Goal: Transaction & Acquisition: Purchase product/service

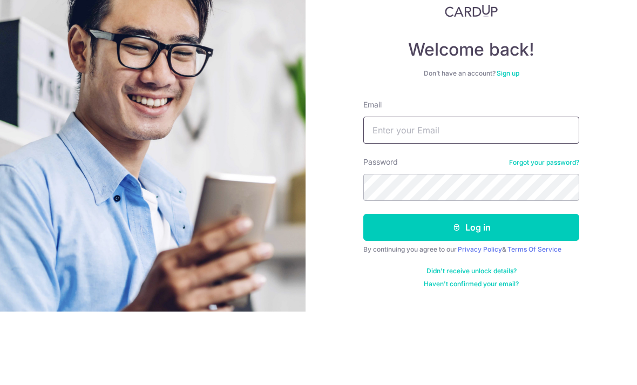
type input "[EMAIL_ADDRESS][DOMAIN_NAME]"
click at [471, 287] on button "Log in" at bounding box center [471, 300] width 216 height 27
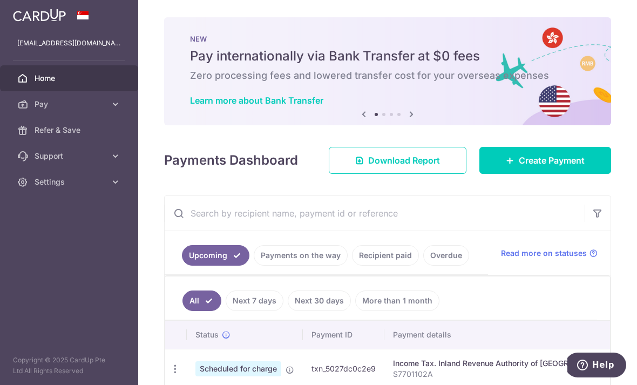
click at [218, 174] on div "Payments Dashboard Download Report Create Payment" at bounding box center [387, 158] width 447 height 31
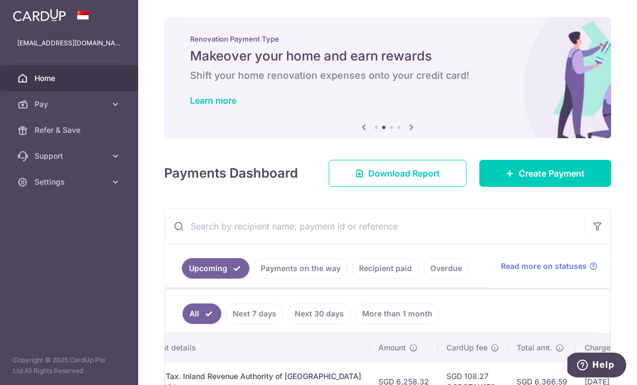
click at [0, 0] on icon "button" at bounding box center [0, 0] width 0 height 0
click at [112, 107] on icon at bounding box center [115, 104] width 11 height 11
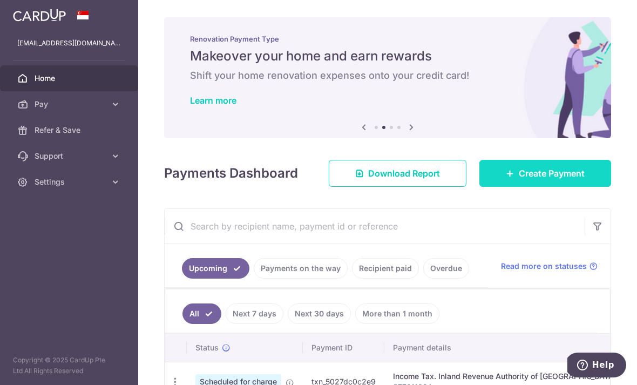
click at [575, 180] on span "Create Payment" at bounding box center [552, 173] width 66 height 13
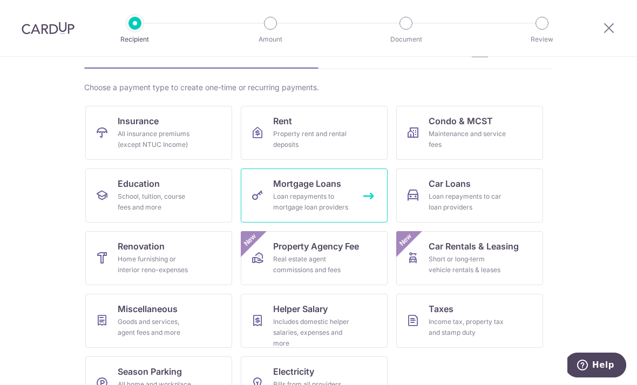
scroll to position [64, 0]
click at [304, 201] on div "Loan repayments to mortgage loan providers" at bounding box center [312, 203] width 78 height 22
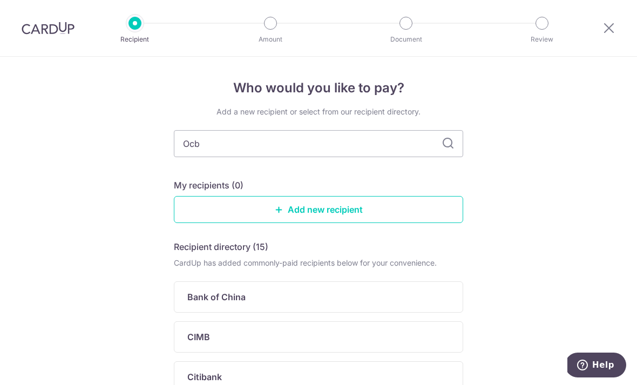
type input "Ocbc"
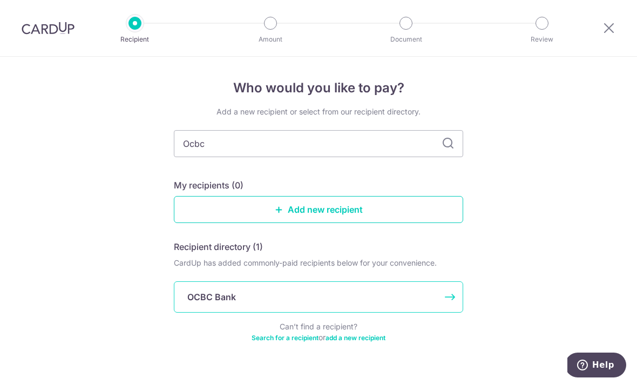
drag, startPoint x: 494, startPoint y: 193, endPoint x: 231, endPoint y: 300, distance: 284.5
click at [0, 0] on html "Recipient Amount Document Review Who would you like to pay? Add a new recipient…" at bounding box center [318, 192] width 637 height 385
click at [231, 300] on p "OCBC Bank" at bounding box center [211, 296] width 49 height 13
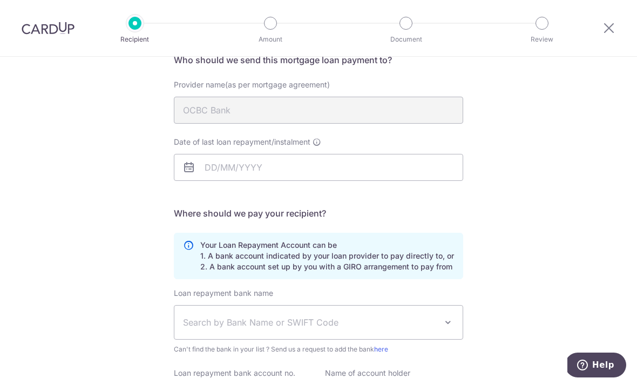
scroll to position [122, 0]
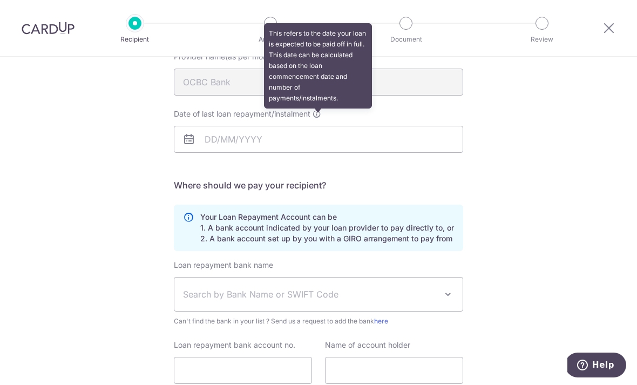
click at [318, 118] on icon at bounding box center [317, 114] width 9 height 9
click at [318, 126] on input "Date of last loan repayment/instalment This refers to the date your loan is exp…" at bounding box center [318, 139] width 289 height 27
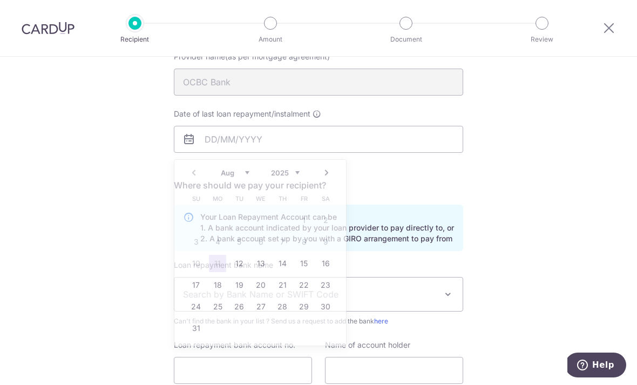
click at [531, 199] on div "Who would you like to pay? Your recipient does not need a CardUp account to rec…" at bounding box center [318, 203] width 637 height 536
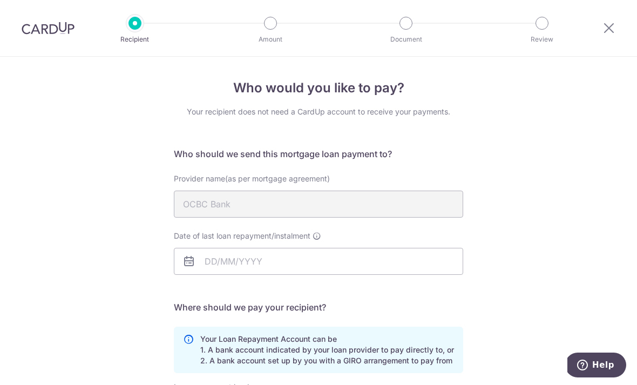
scroll to position [0, 0]
click at [610, 29] on icon at bounding box center [608, 27] width 13 height 13
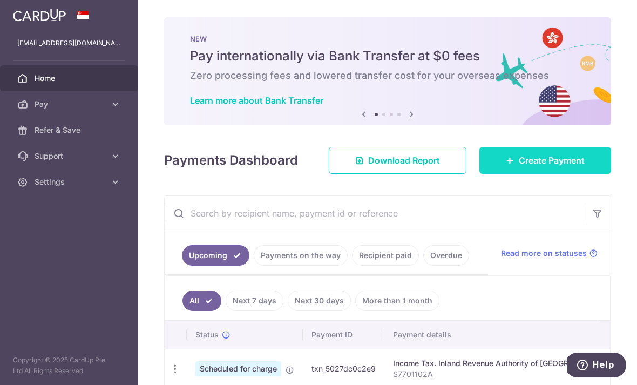
click at [528, 167] on span "Create Payment" at bounding box center [552, 160] width 66 height 13
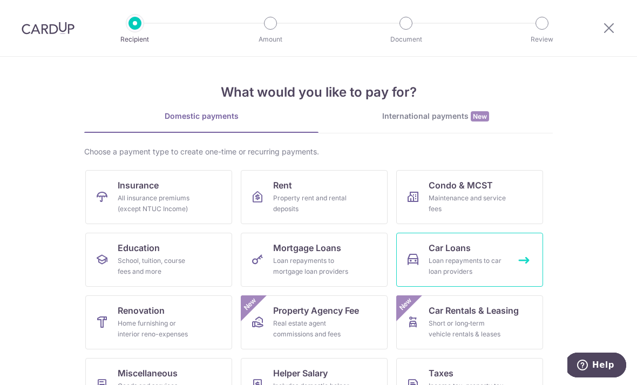
click at [448, 258] on div "Loan repayments to car loan providers" at bounding box center [468, 266] width 78 height 22
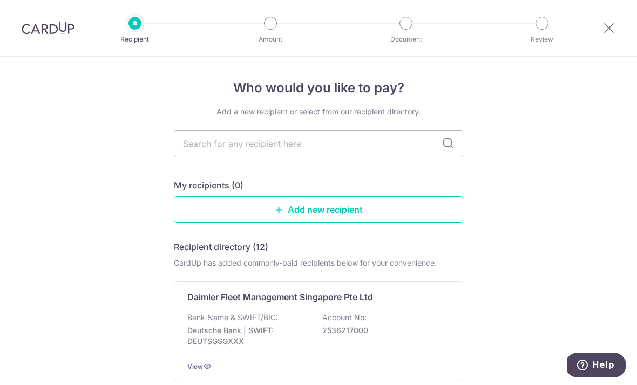
type input "M"
type input "May"
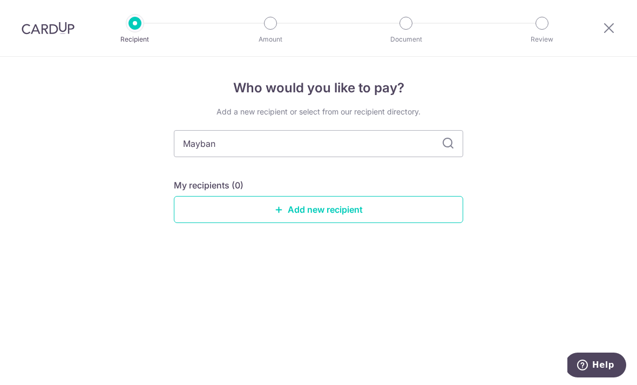
type input "Maybank"
click at [451, 137] on icon at bounding box center [448, 143] width 13 height 13
click at [301, 134] on input "Maybank" at bounding box center [318, 143] width 289 height 27
type input "M"
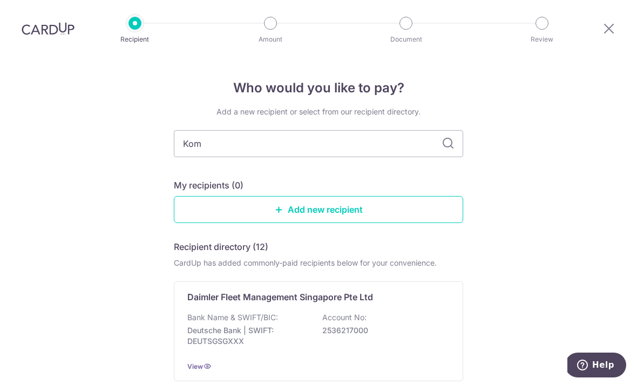
type input "Komo"
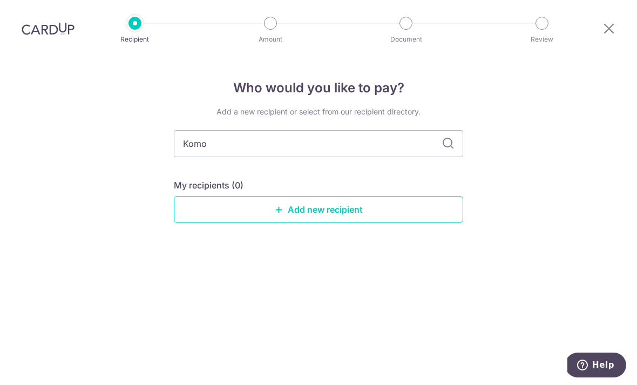
scroll to position [35, 0]
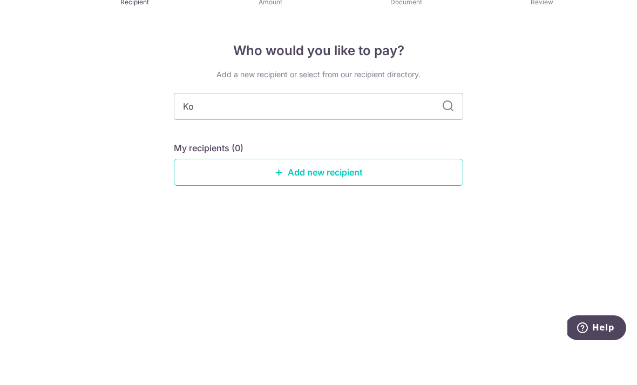
type input "K"
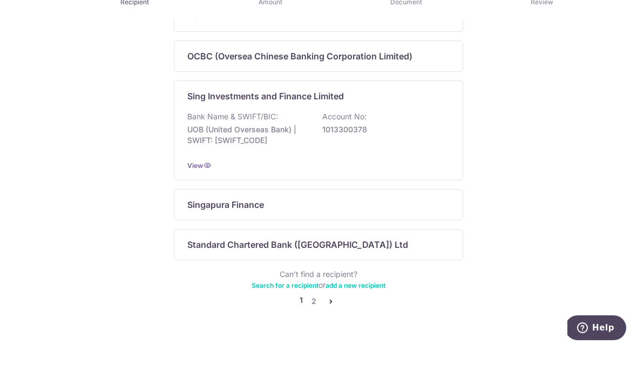
scroll to position [711, 0]
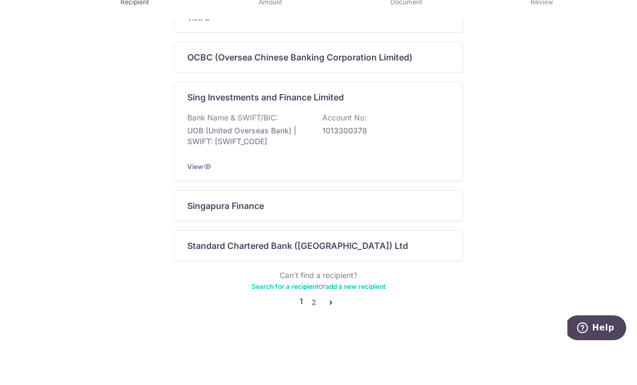
click at [331, 335] on icon "pager" at bounding box center [331, 339] width 9 height 9
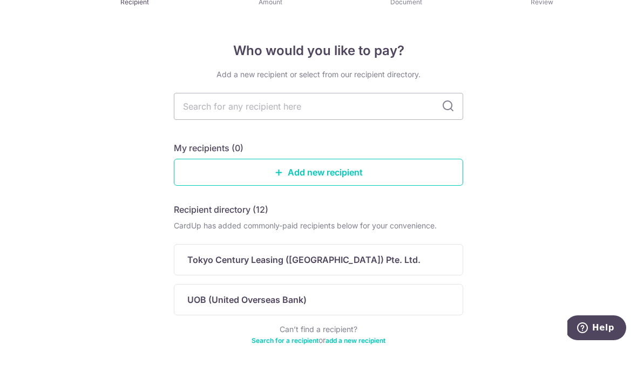
scroll to position [0, 0]
click at [288, 374] on link "Search for a recipient" at bounding box center [285, 378] width 67 height 8
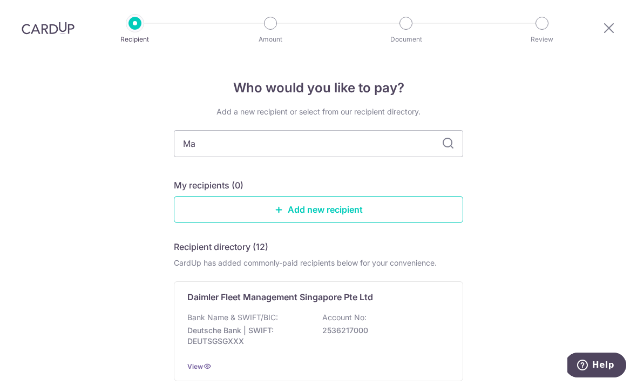
type input "May"
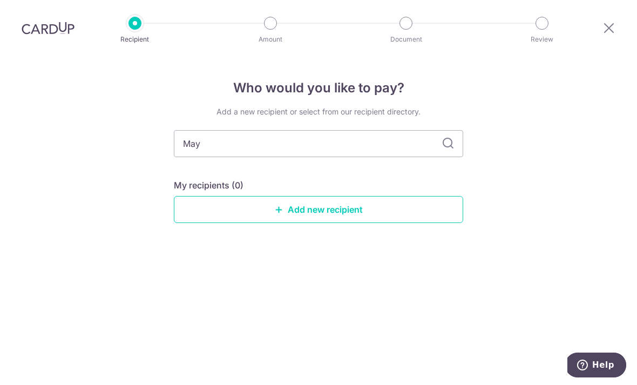
click at [450, 150] on icon at bounding box center [448, 143] width 13 height 13
click at [343, 216] on link "Add new recipient" at bounding box center [318, 209] width 289 height 27
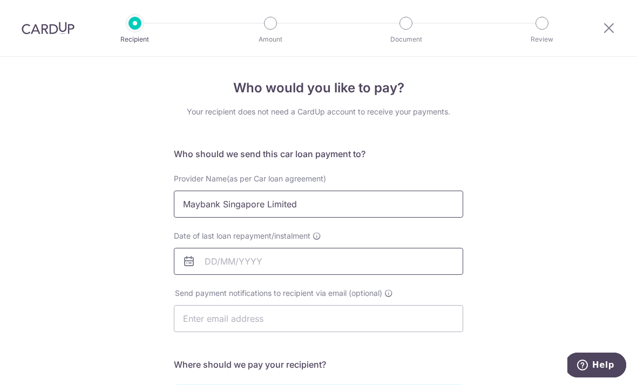
type input "Maybank Singapore Limited"
click at [207, 261] on input "Date of last loan repayment/instalment" at bounding box center [318, 261] width 289 height 27
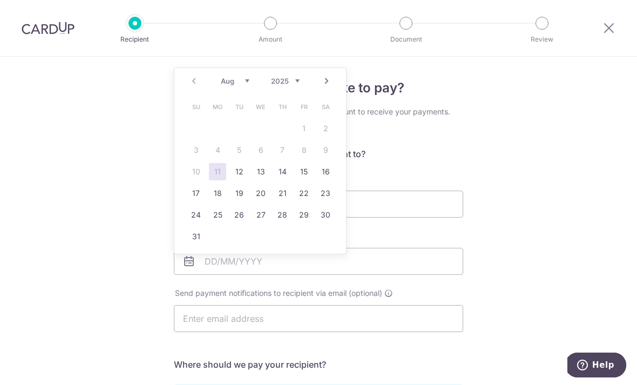
click at [516, 181] on div "Who would you like to pay? Your recipient does not need a CardUp account to rec…" at bounding box center [318, 353] width 637 height 593
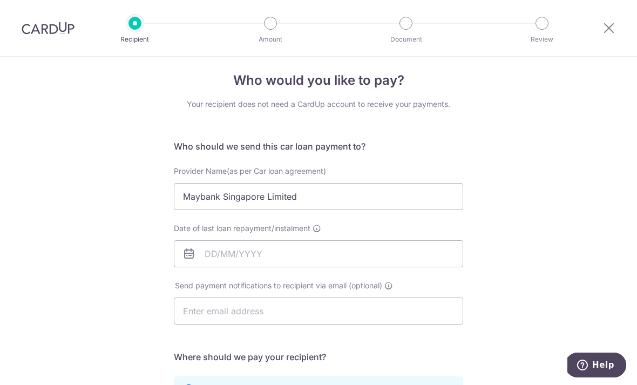
scroll to position [11, 0]
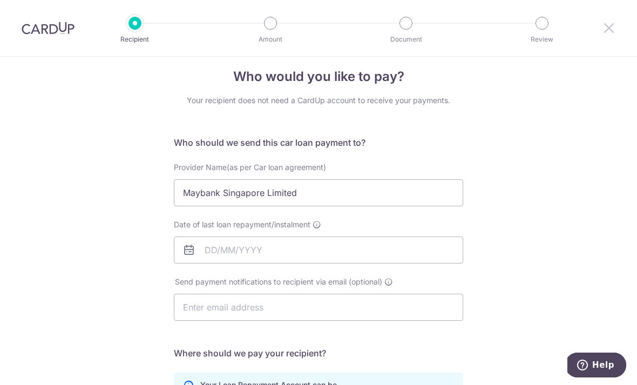
click at [611, 28] on icon at bounding box center [608, 27] width 13 height 13
